Goal: Check status

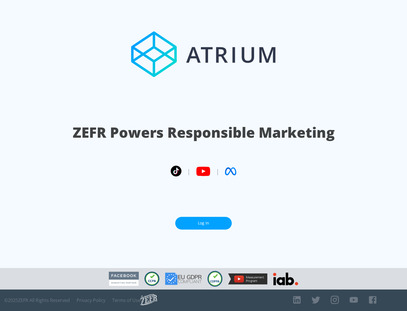
click at [204, 223] on link "Log In" at bounding box center [203, 223] width 57 height 13
